Goal: Task Accomplishment & Management: Complete application form

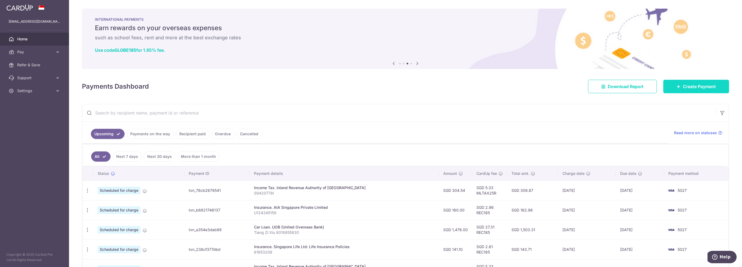
click at [692, 84] on span "Create Payment" at bounding box center [699, 86] width 33 height 6
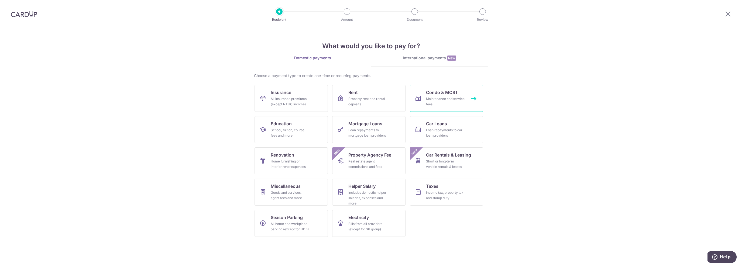
click at [463, 104] on div "Maintenance and service fees" at bounding box center [445, 101] width 39 height 11
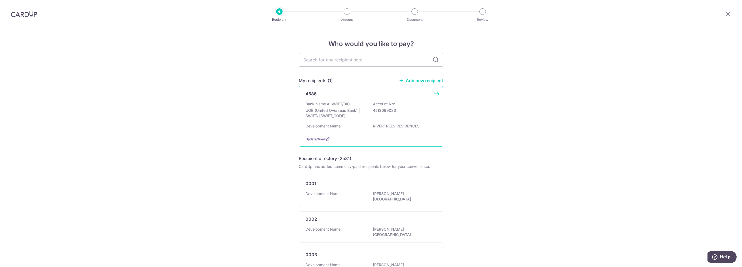
click at [375, 114] on div "Bank Name & SWIFT/BIC: UOB (United Overseas Bank) | SWIFT: UOVBSGSGXXX Account …" at bounding box center [371, 111] width 131 height 20
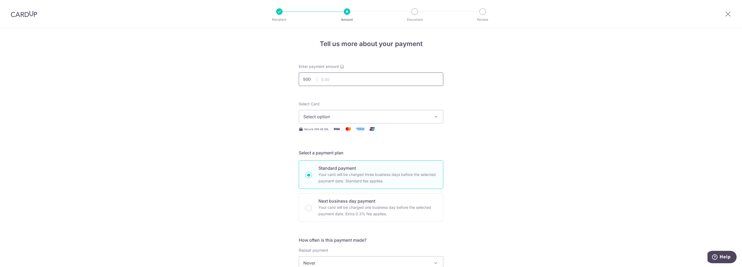
click at [361, 80] on input "text" at bounding box center [371, 79] width 145 height 13
type input "1,404.33"
click at [379, 116] on span "Select option" at bounding box center [366, 117] width 126 height 6
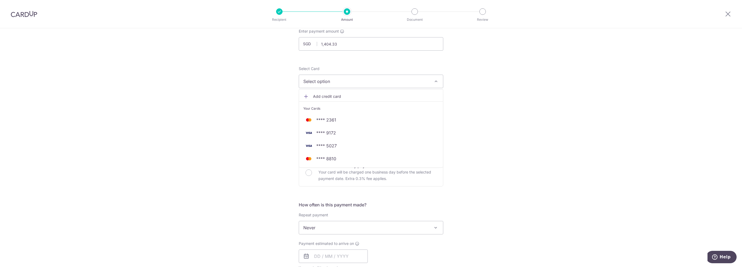
scroll to position [27, 0]
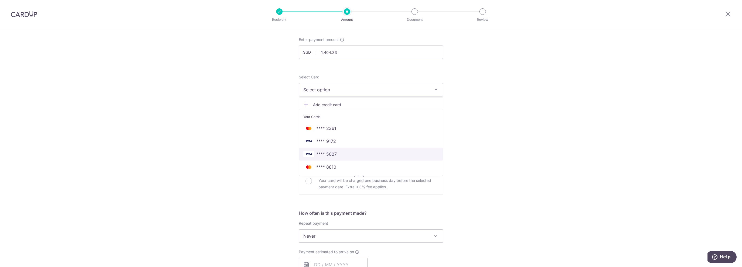
click at [328, 156] on span "**** 5027" at bounding box center [326, 154] width 20 height 6
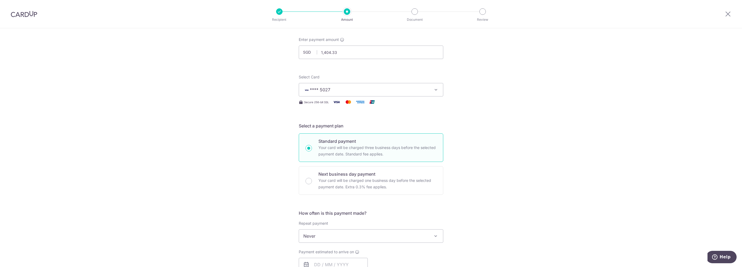
click at [464, 149] on div "Tell us more about your payment Enter payment amount SGD 1,404.33 1404.33 Selec…" at bounding box center [371, 245] width 742 height 488
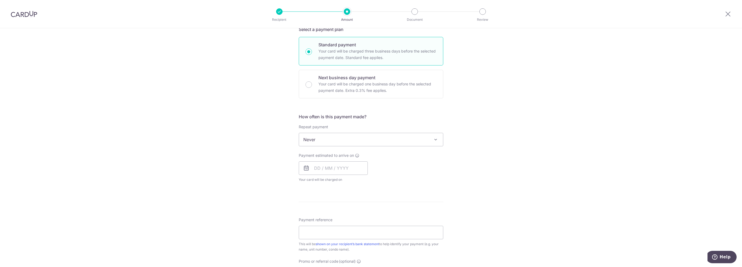
scroll to position [162, 0]
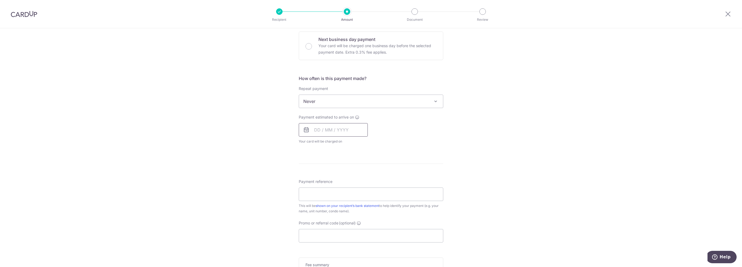
click at [344, 131] on input "text" at bounding box center [333, 129] width 69 height 13
click at [351, 177] on link "9" at bounding box center [353, 179] width 9 height 9
type input "[DATE]"
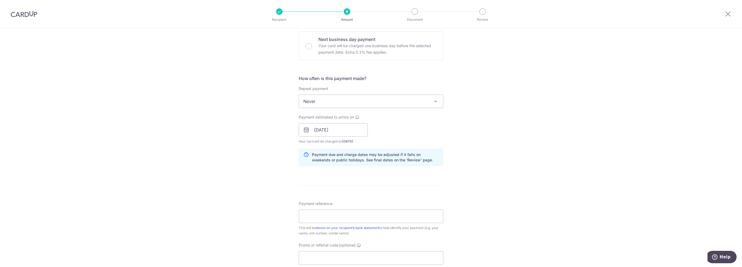
click at [351, 177] on form "Enter payment amount SGD 1,404.33 1404.33 Select Card **** 5027 Add credit card…" at bounding box center [371, 126] width 145 height 449
click at [263, 158] on div "Tell us more about your payment Enter payment amount SGD 1,404.33 1404.33 Selec…" at bounding box center [371, 122] width 742 height 510
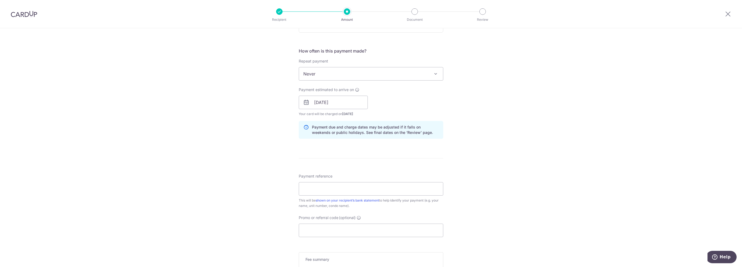
scroll to position [216, 0]
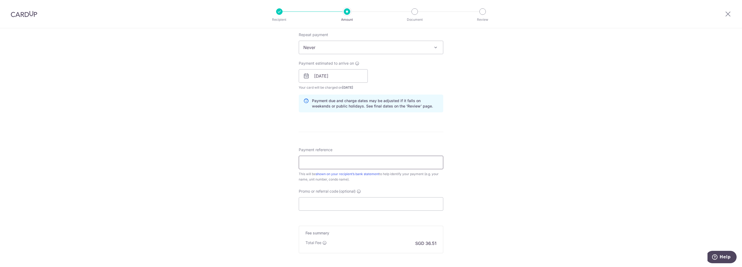
click at [326, 159] on input "Payment reference" at bounding box center [371, 162] width 145 height 13
type input "027-18-17"
click at [258, 192] on div "Tell us more about your payment Enter payment amount SGD 1,404.33 1404.33 Selec…" at bounding box center [371, 68] width 742 height 510
click at [253, 190] on div "Tell us more about your payment Enter payment amount SGD 1,404.33 1404.33 Selec…" at bounding box center [371, 68] width 742 height 510
click at [348, 198] on input "Promo or referral code (optional)" at bounding box center [371, 203] width 145 height 13
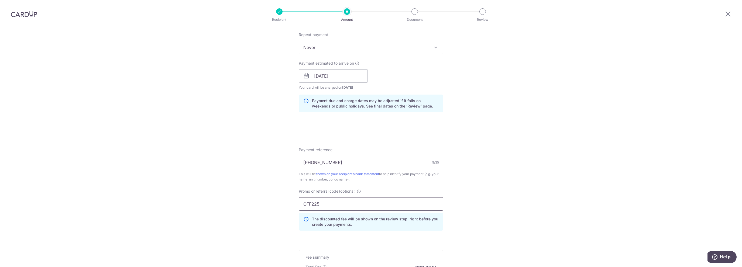
type input "OFF225"
click at [227, 248] on div "Tell us more about your payment Enter payment amount SGD 1,404.33 1404.33 Selec…" at bounding box center [371, 80] width 742 height 534
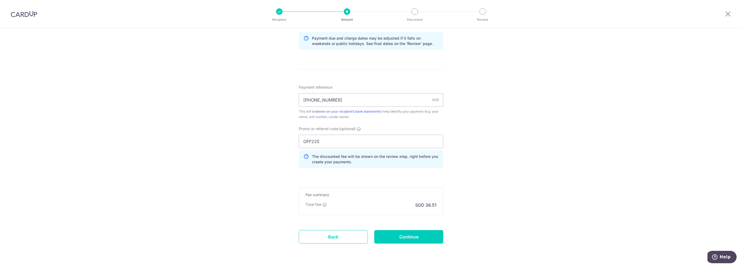
scroll to position [294, 0]
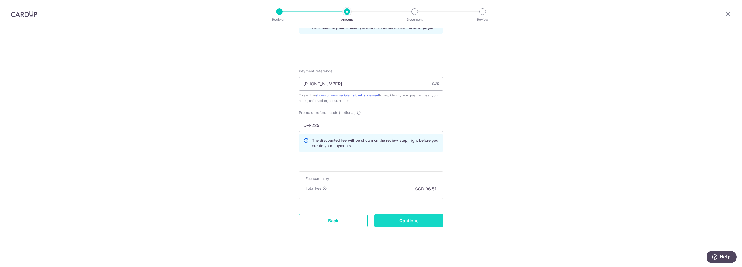
click at [425, 221] on input "Continue" at bounding box center [408, 220] width 69 height 13
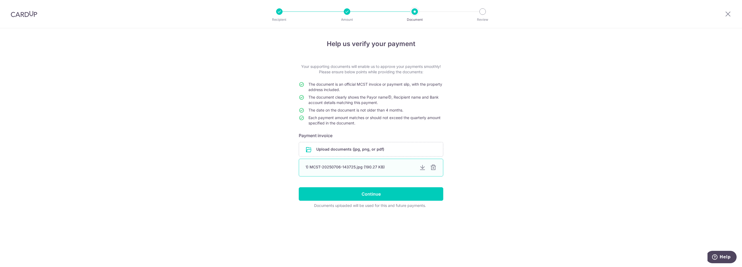
click at [434, 167] on div at bounding box center [433, 167] width 6 height 6
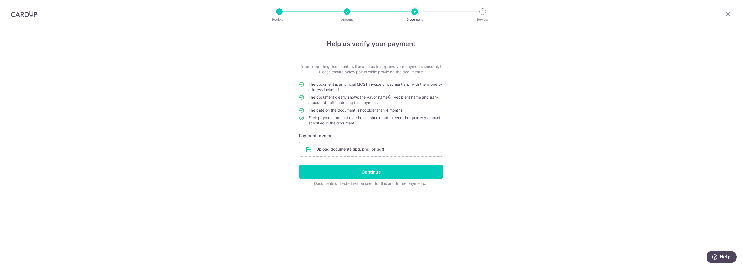
click at [526, 186] on div "Help us verify your payment Your supporting documents will enable us to approve…" at bounding box center [371, 147] width 742 height 239
click at [346, 145] on input "file" at bounding box center [371, 149] width 144 height 14
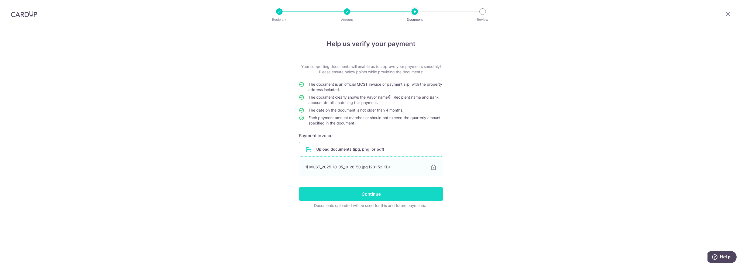
click at [373, 193] on input "Continue" at bounding box center [371, 193] width 145 height 13
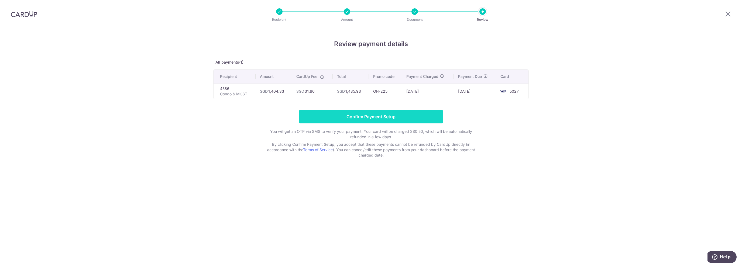
click at [360, 117] on input "Confirm Payment Setup" at bounding box center [371, 116] width 145 height 13
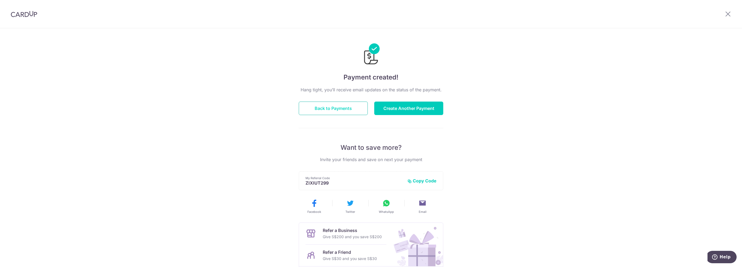
click at [346, 109] on button "Back to Payments" at bounding box center [333, 108] width 69 height 13
